Goal: Task Accomplishment & Management: Use online tool/utility

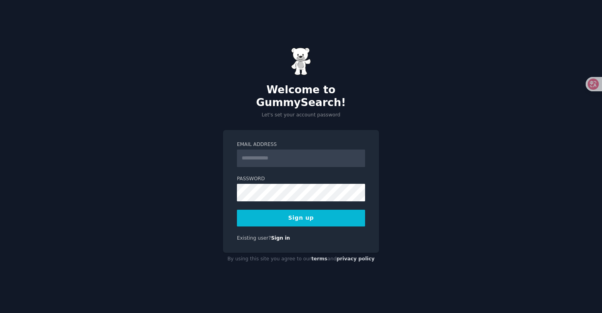
click at [318, 155] on input "Email Address" at bounding box center [301, 158] width 128 height 18
type input "**********"
click at [301, 210] on button "Sign up" at bounding box center [301, 218] width 128 height 17
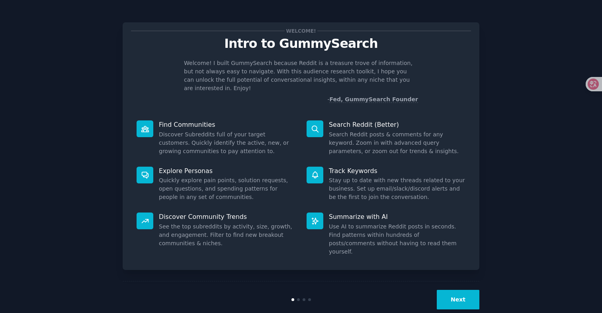
click at [466, 290] on button "Next" at bounding box center [458, 300] width 43 height 20
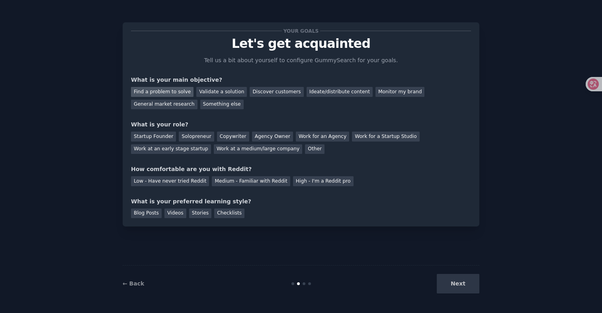
click at [163, 96] on div "Find a problem to solve" at bounding box center [162, 92] width 63 height 10
click at [276, 95] on div "Discover customers" at bounding box center [277, 92] width 54 height 10
click at [151, 92] on div "Find a problem to solve" at bounding box center [162, 92] width 63 height 10
click at [165, 184] on div "Low - Have never tried Reddit" at bounding box center [170, 181] width 78 height 10
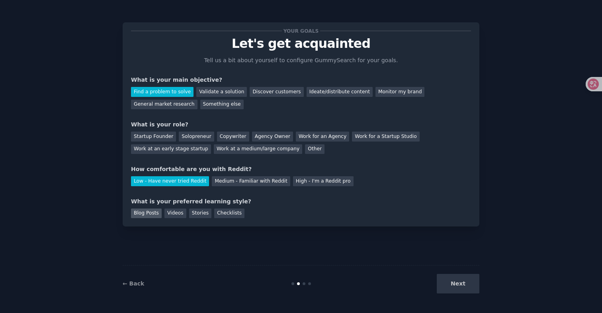
click at [153, 217] on div "Blog Posts" at bounding box center [146, 213] width 31 height 10
click at [156, 138] on div "Startup Founder" at bounding box center [153, 136] width 45 height 10
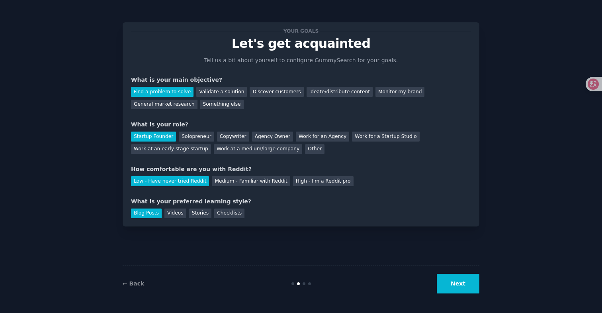
click at [466, 282] on button "Next" at bounding box center [458, 284] width 43 height 20
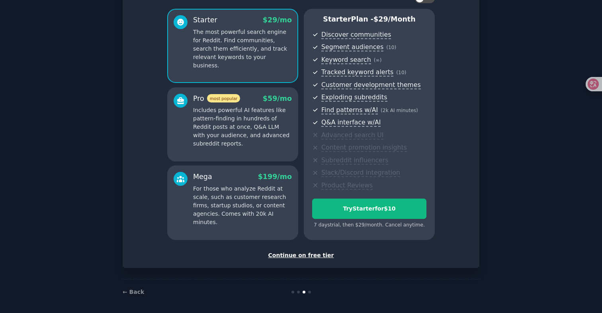
scroll to position [65, 0]
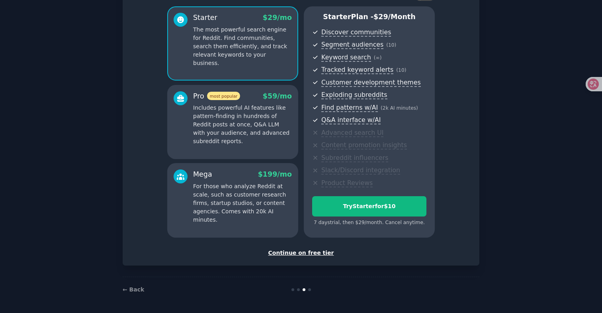
click at [318, 253] on div "Continue on free tier" at bounding box center [301, 253] width 340 height 8
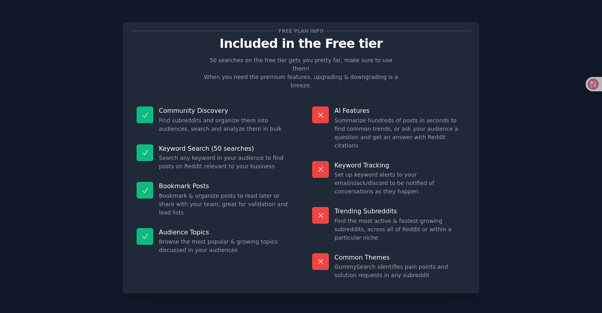
click at [332, 42] on p "Included in the Free tier" at bounding box center [301, 44] width 340 height 14
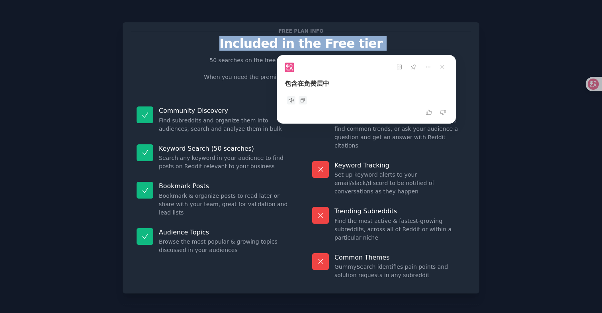
click at [244, 73] on p "50 searches on the free tier gets you pretty far, make sure to use them! When y…" at bounding box center [301, 72] width 201 height 33
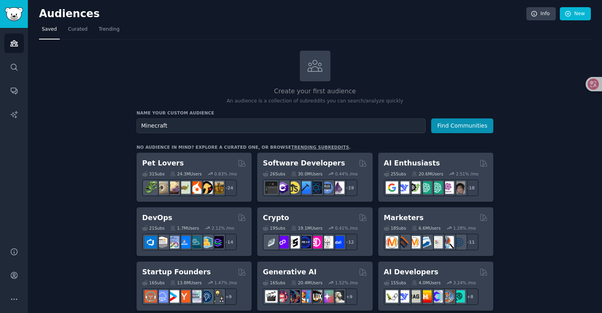
type input "Minecraft"
click at [431, 118] on button "Find Communities" at bounding box center [462, 125] width 62 height 15
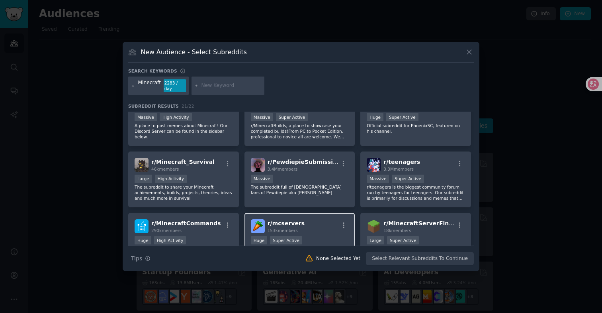
scroll to position [50, 0]
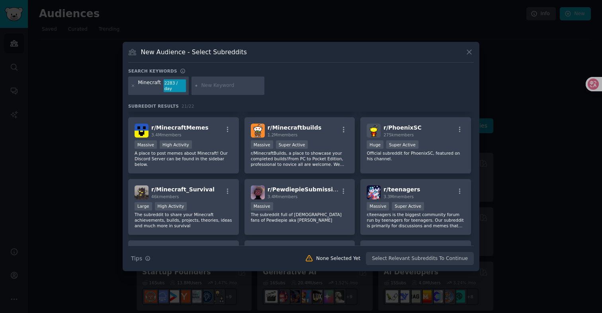
click at [135, 86] on div "Minecraft 2283 / day" at bounding box center [158, 85] width 61 height 18
click at [132, 86] on icon at bounding box center [133, 85] width 2 height 2
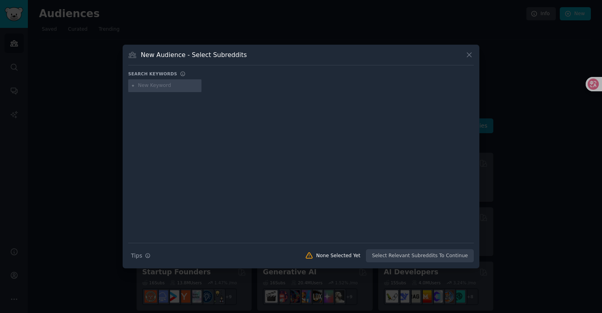
click at [162, 88] on input "text" at bounding box center [168, 85] width 61 height 7
type input "N"
type input "Minecraft Mods"
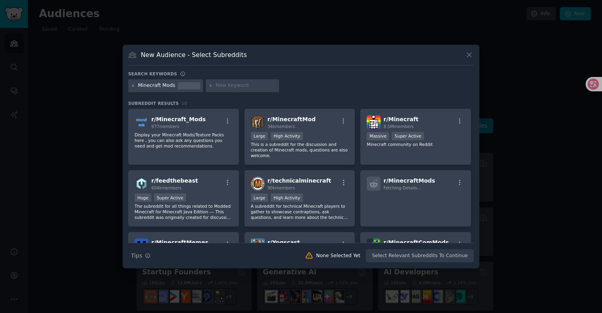
click at [132, 85] on icon at bounding box center [133, 86] width 4 height 4
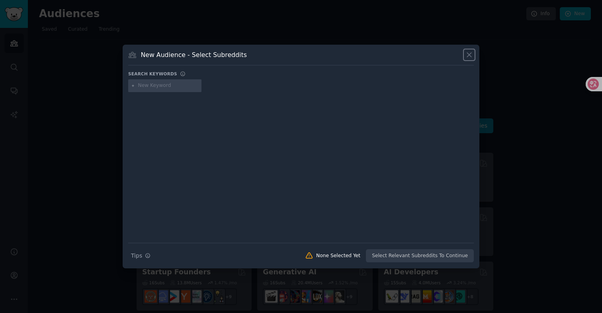
click at [469, 55] on icon at bounding box center [469, 55] width 4 height 4
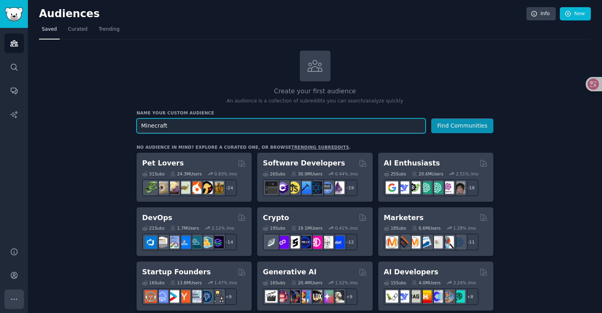
click at [16, 296] on icon "Sidebar" at bounding box center [14, 299] width 8 height 8
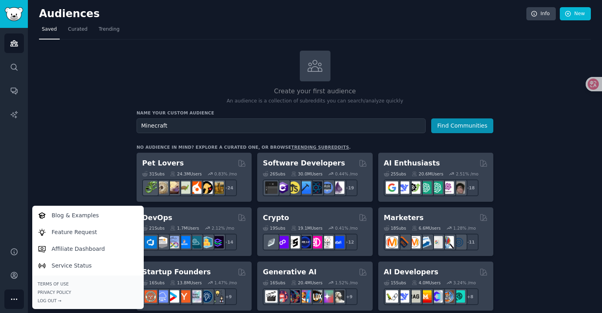
click at [15, 298] on icon "Sidebar" at bounding box center [14, 299] width 8 height 8
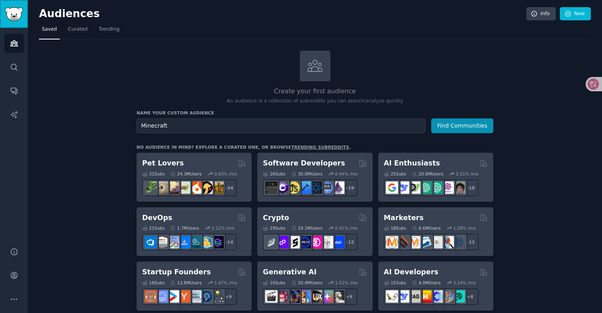
click at [15, 11] on img "Sidebar" at bounding box center [14, 14] width 18 height 14
